Goal: Task Accomplishment & Management: Use online tool/utility

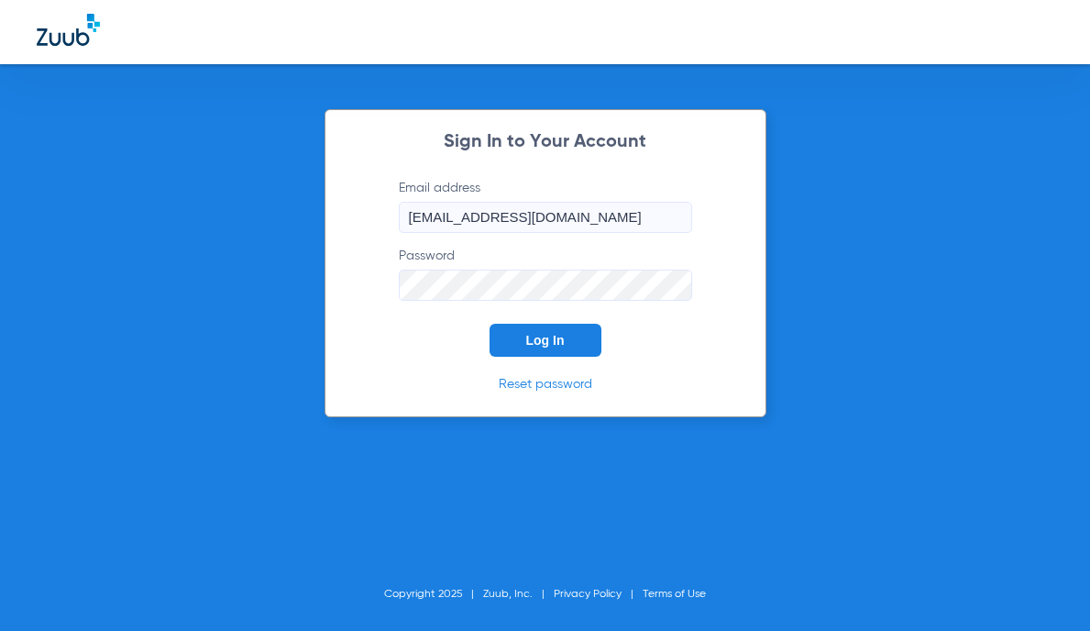
click at [546, 338] on span "Log In" at bounding box center [545, 340] width 39 height 15
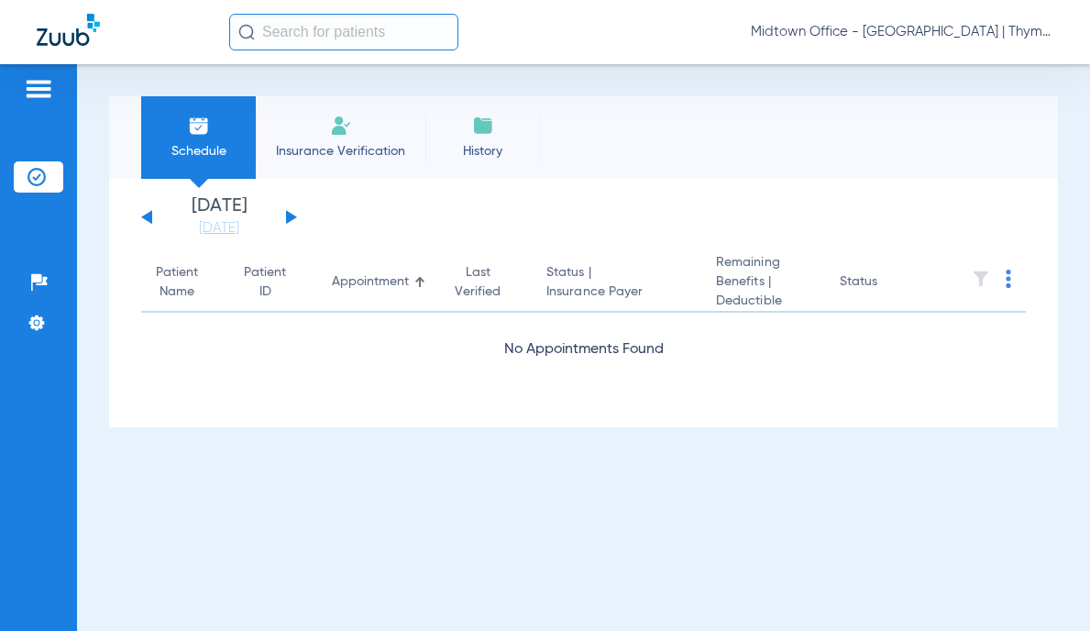
click at [328, 41] on input "text" at bounding box center [343, 32] width 229 height 37
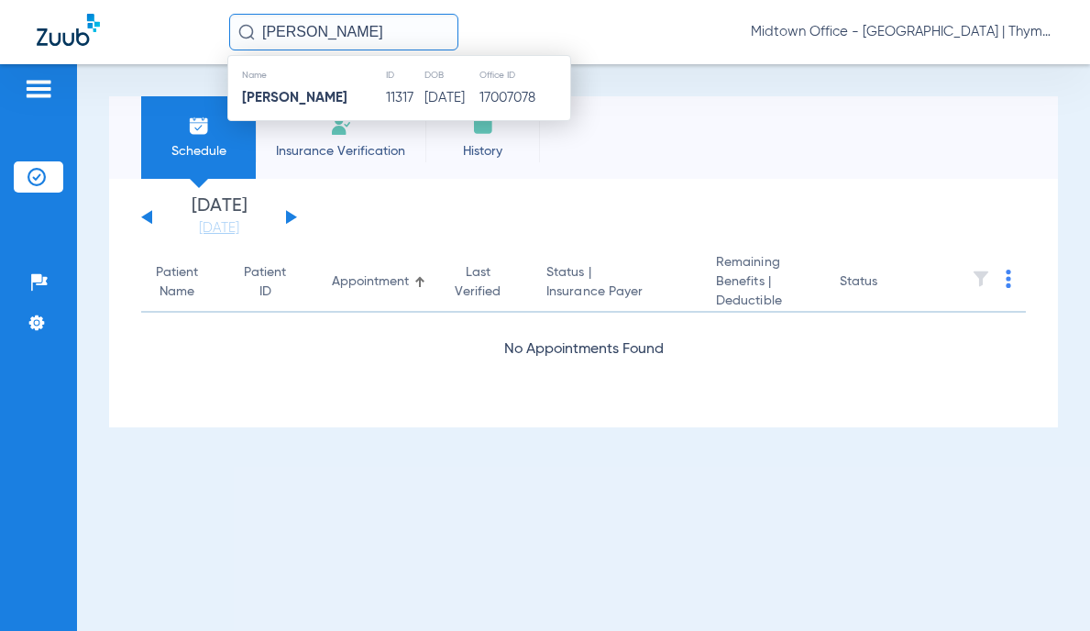
type input "[PERSON_NAME]"
click at [385, 104] on td "11317" at bounding box center [404, 98] width 39 height 26
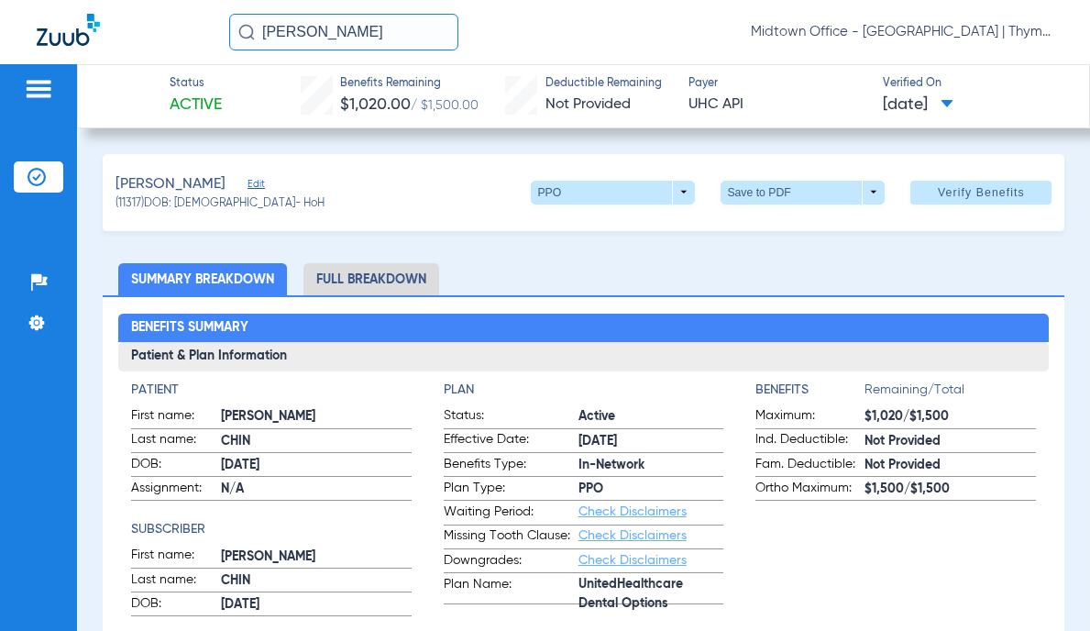
click at [947, 191] on span "Verify Benefits" at bounding box center [981, 192] width 87 height 15
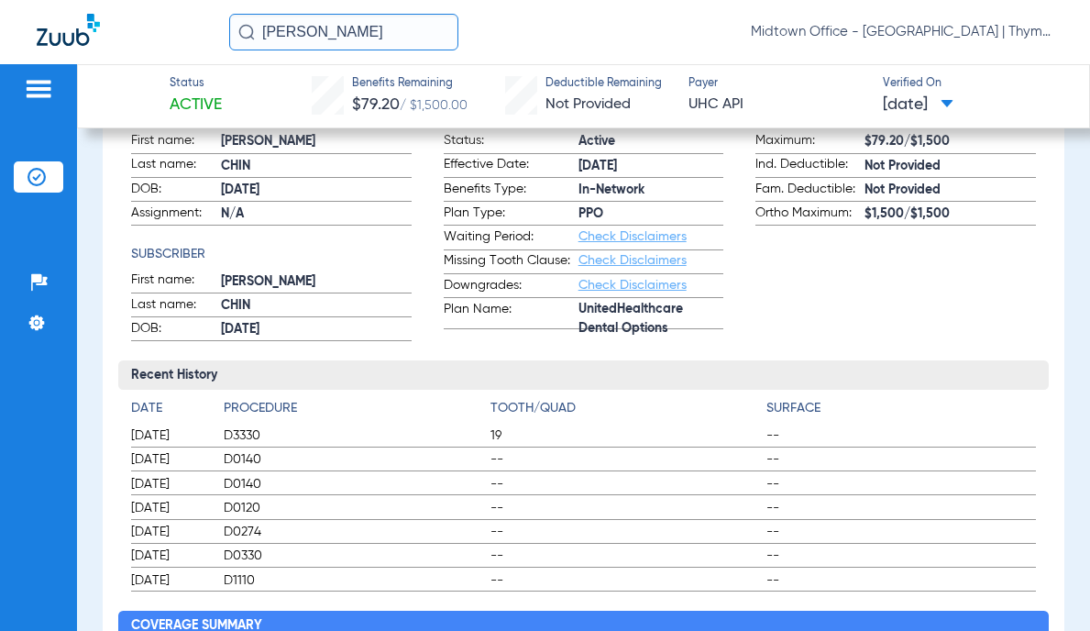
scroll to position [92, 0]
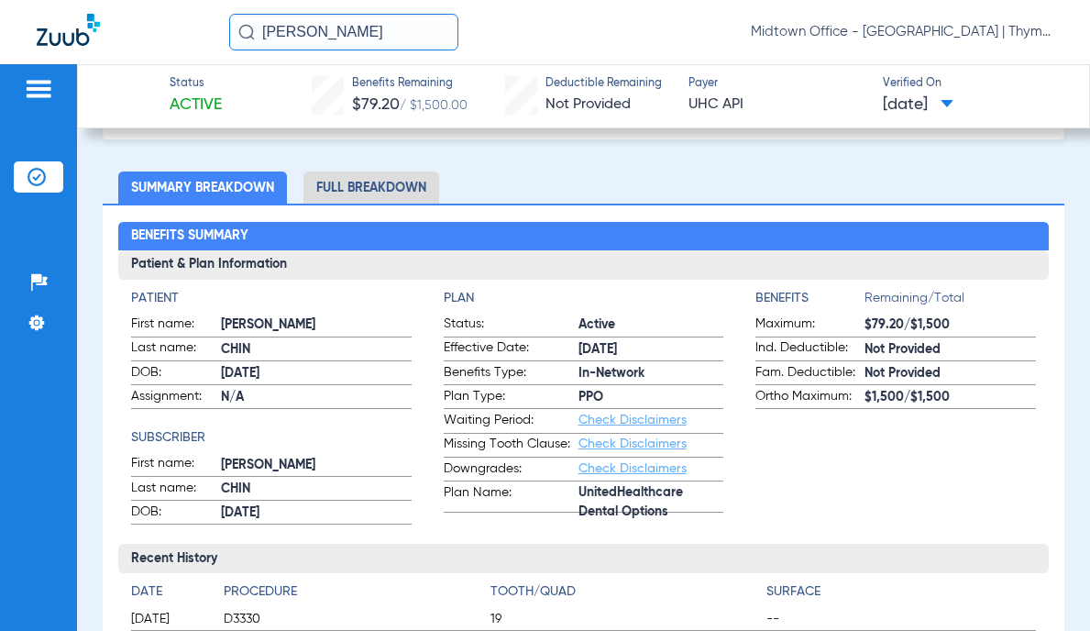
click at [880, 479] on app-benefits-information "Benefits Remaining/Total Maximum: $79.20/$1,500 Ind. Deductible: Not Provided F…" at bounding box center [895, 407] width 281 height 236
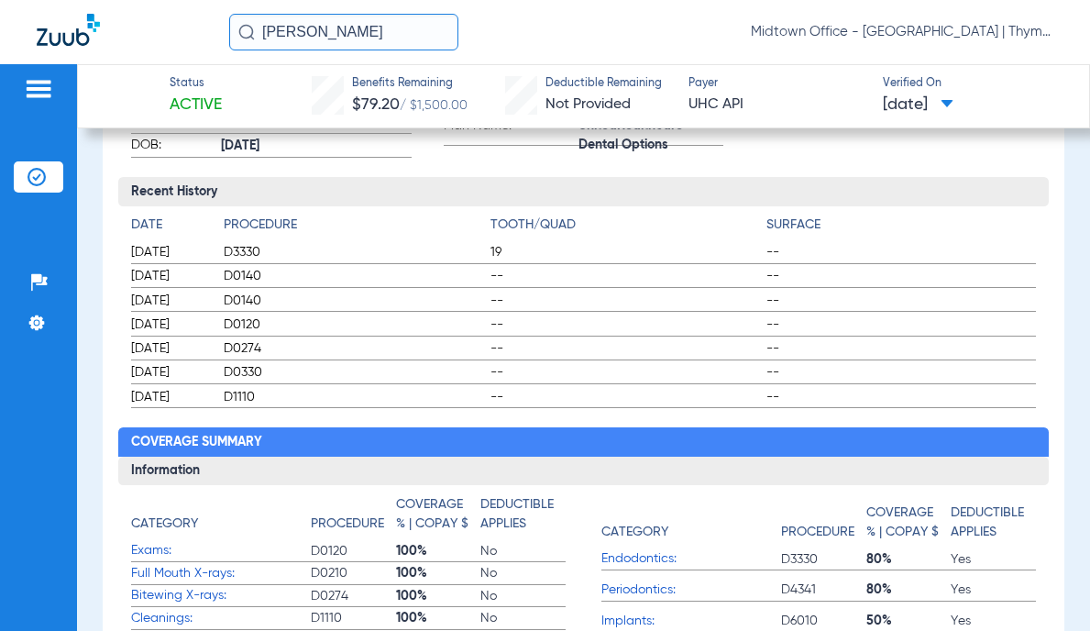
scroll to position [0, 0]
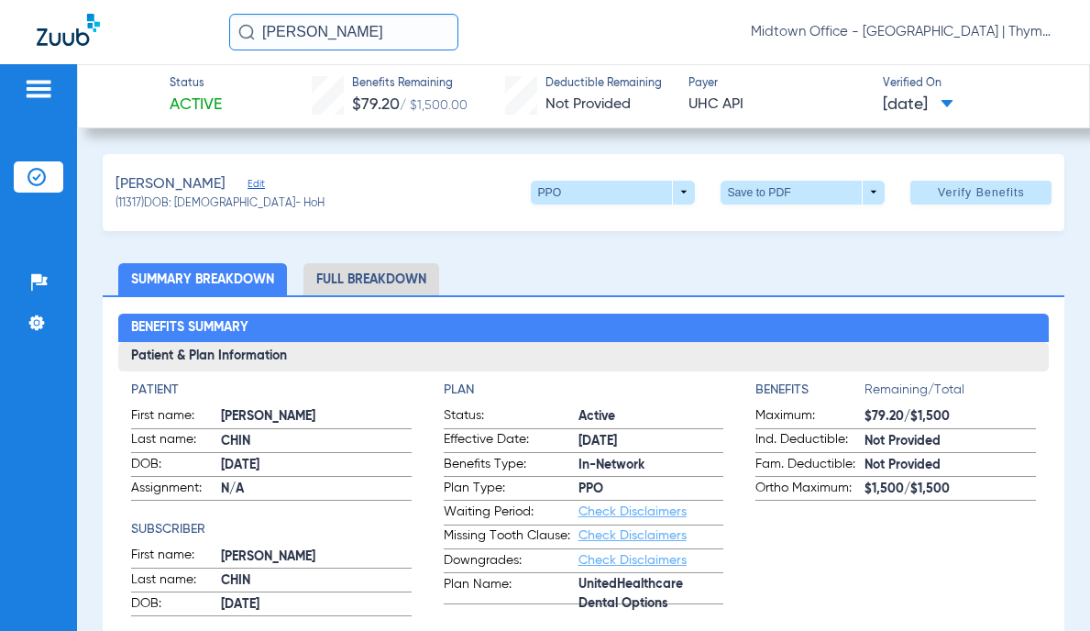
click at [396, 277] on li "Full Breakdown" at bounding box center [371, 279] width 136 height 32
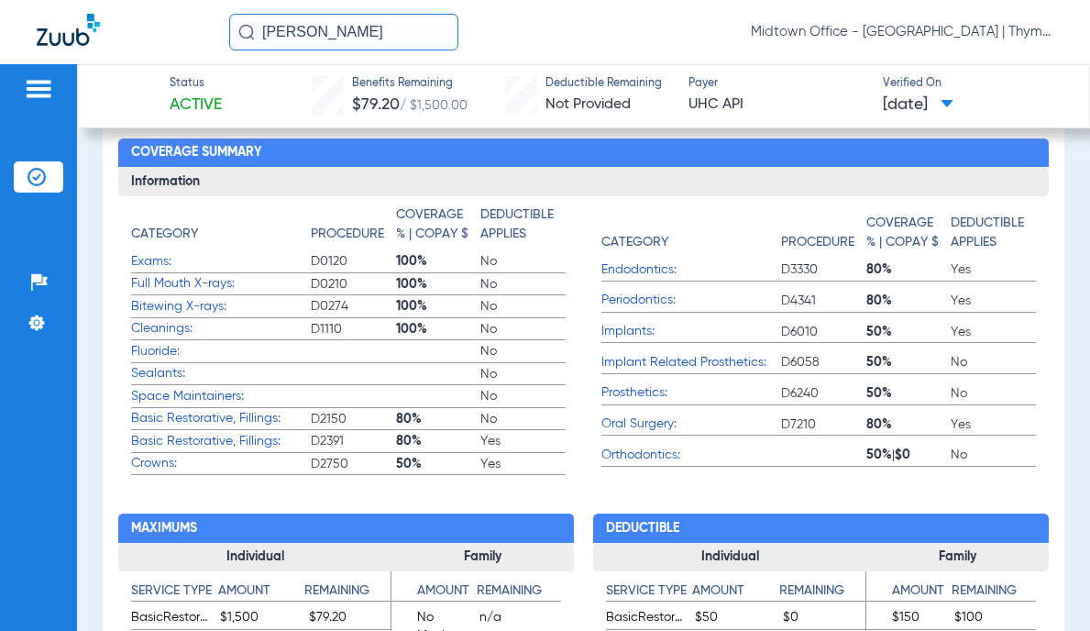
scroll to position [1100, 0]
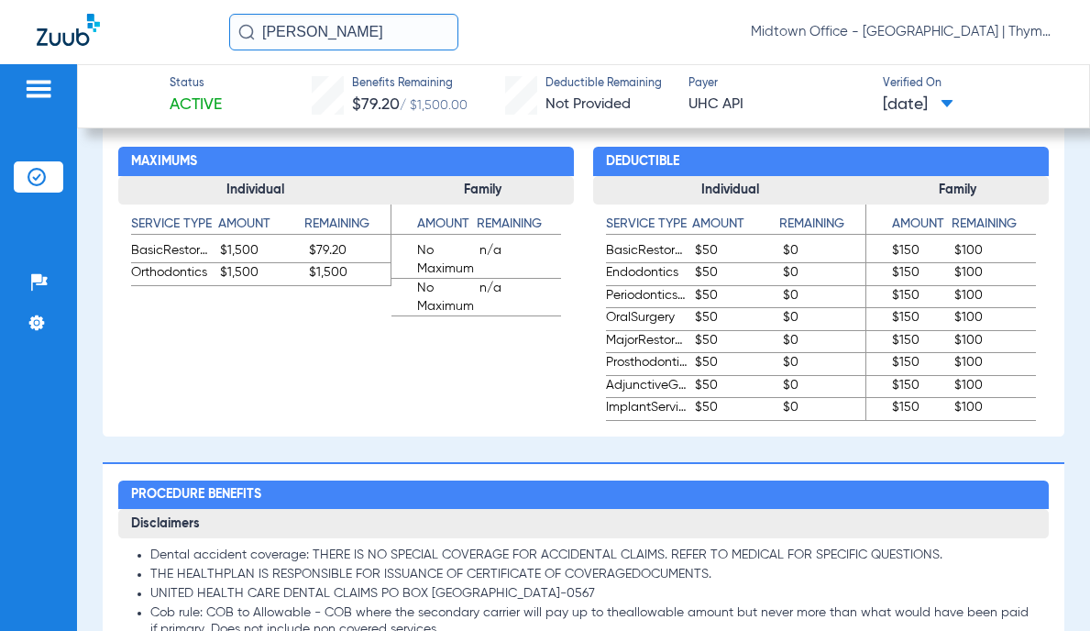
click at [353, 32] on input "[PERSON_NAME]" at bounding box center [343, 32] width 229 height 37
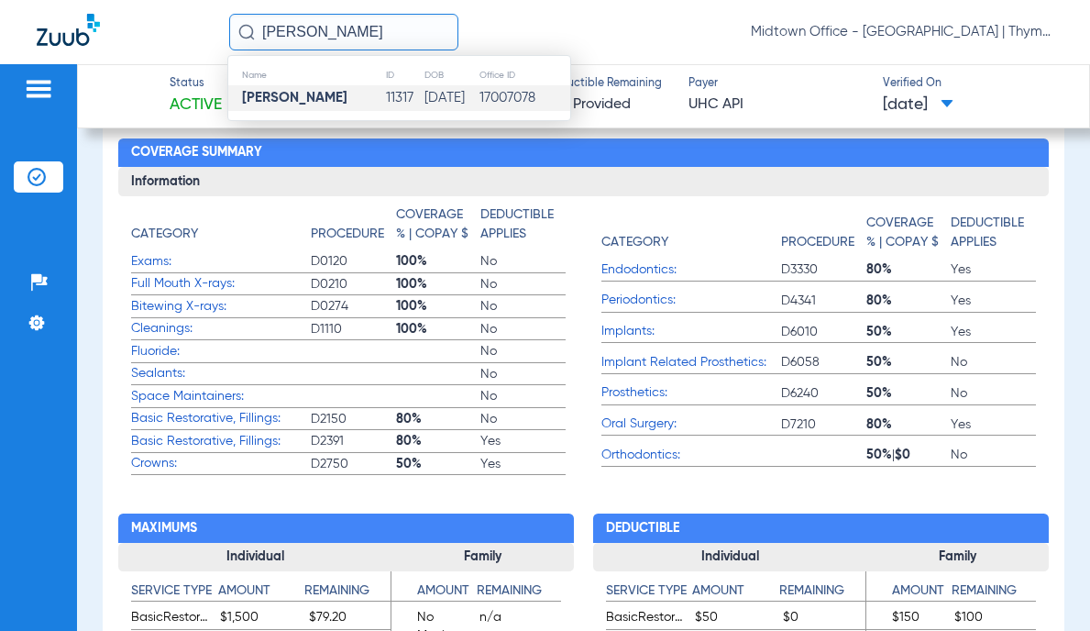
scroll to position [458, 0]
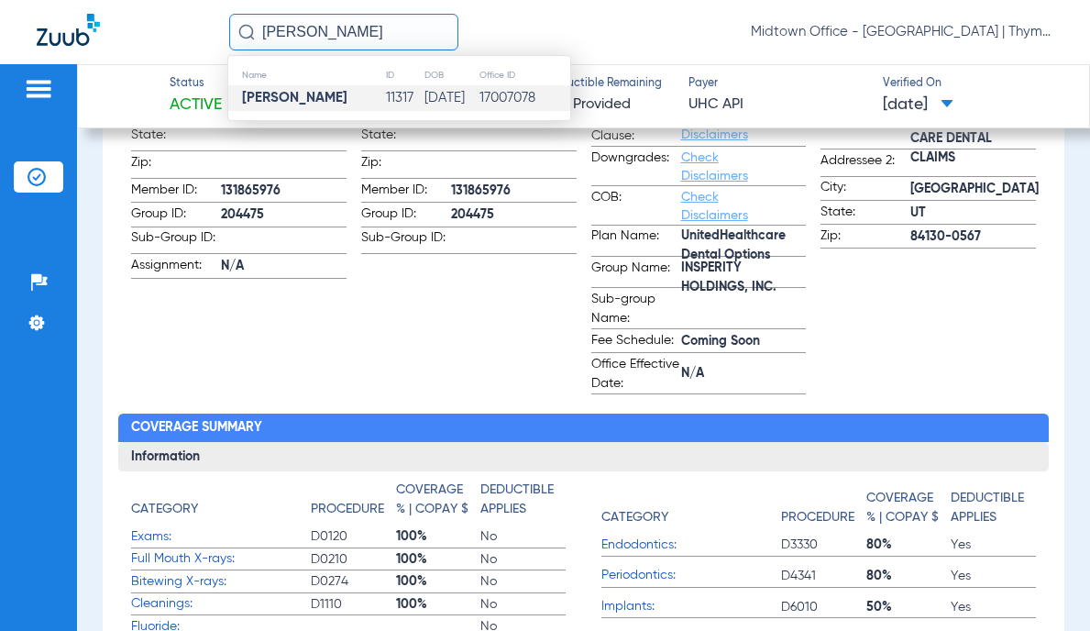
click at [39, 87] on img at bounding box center [38, 89] width 29 height 22
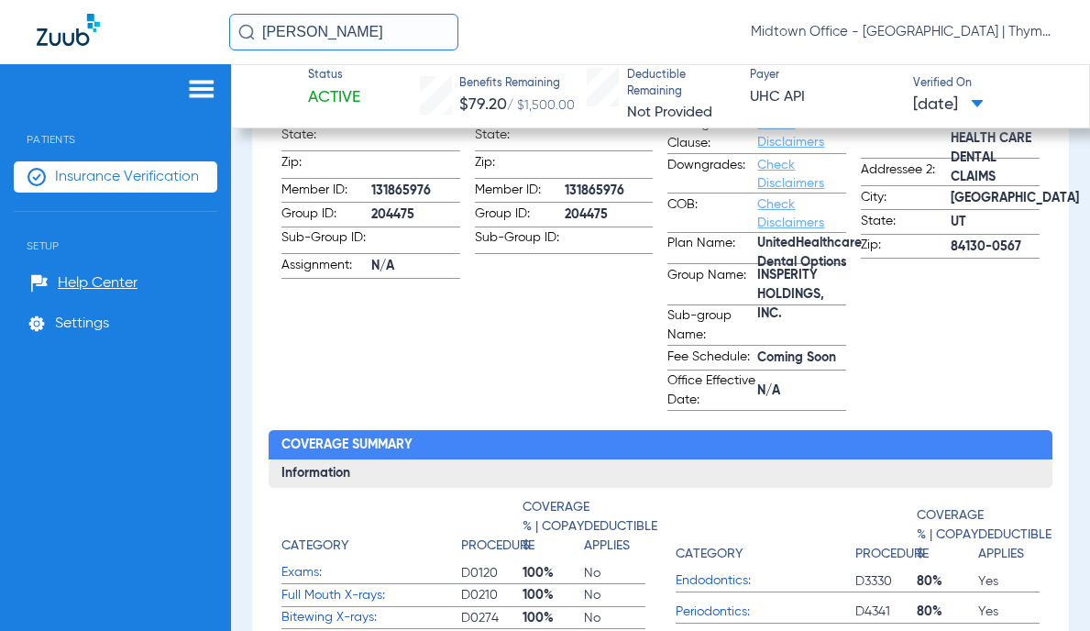
click at [100, 173] on span "Insurance Verification" at bounding box center [127, 177] width 144 height 18
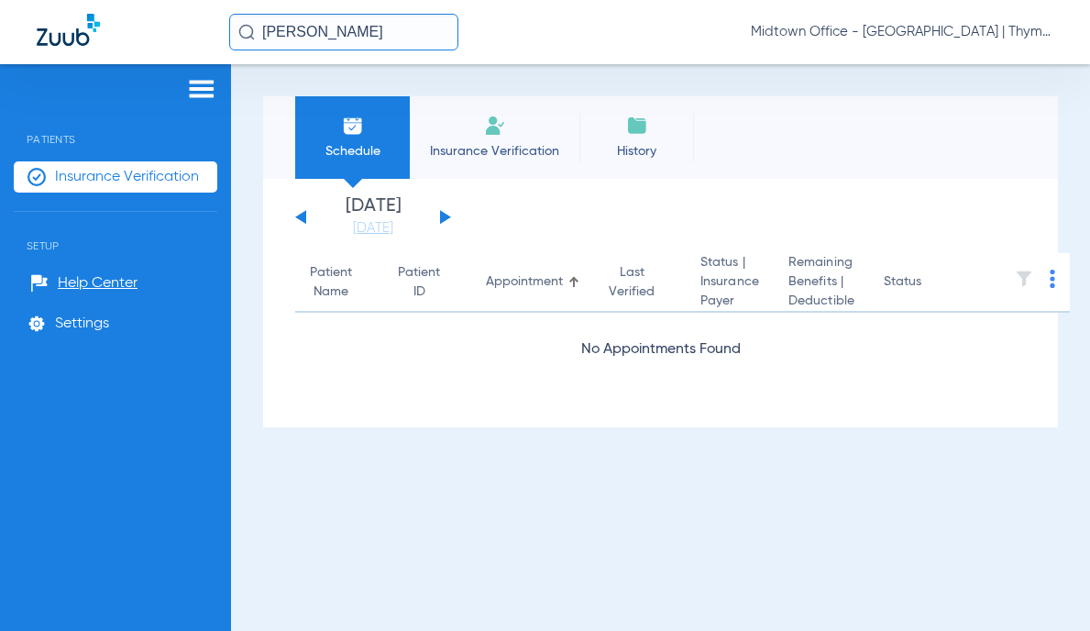
click at [457, 145] on span "Insurance Verification" at bounding box center [495, 151] width 142 height 18
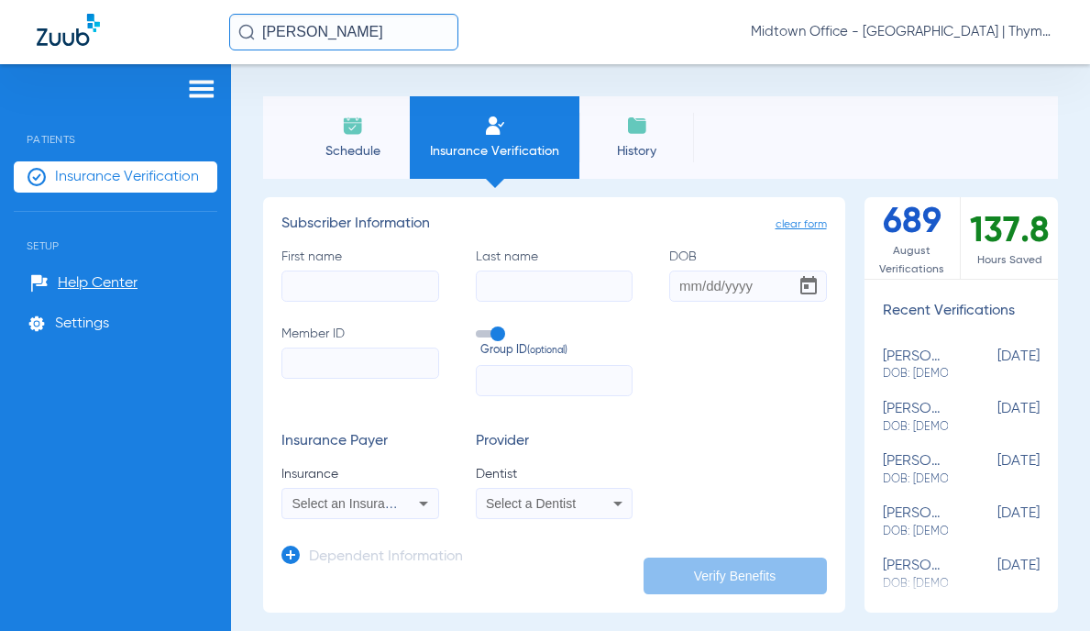
click at [373, 147] on span "Schedule" at bounding box center [352, 151] width 87 height 18
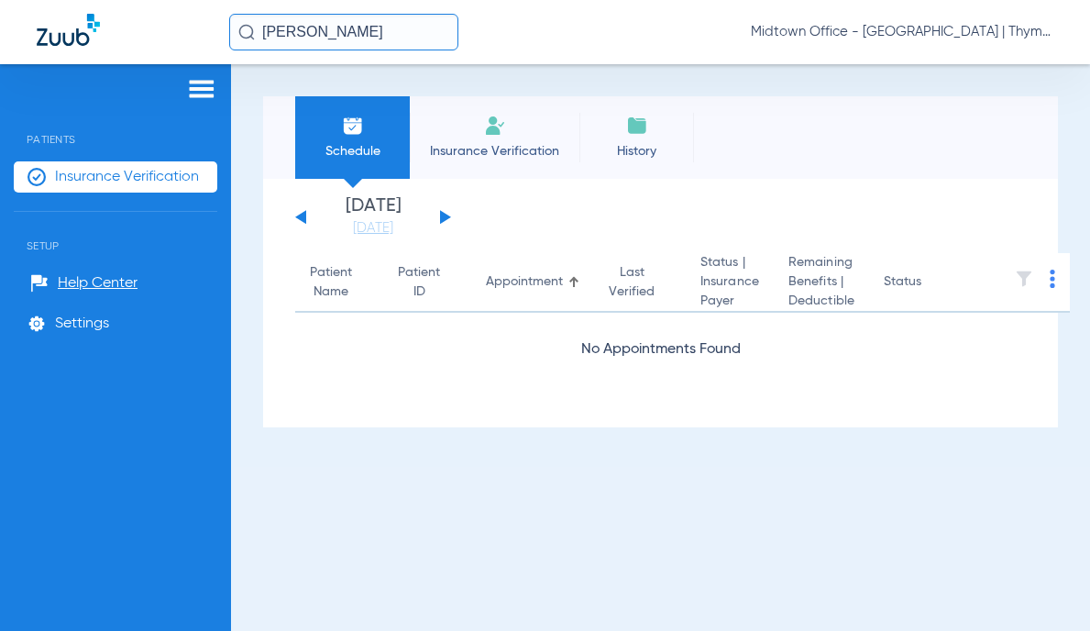
click at [440, 220] on div "[DATE] [DATE] [DATE] [DATE] [DATE] [DATE] [DATE] [DATE] [DATE] [DATE] [DATE] [D…" at bounding box center [373, 217] width 156 height 40
click at [443, 214] on button at bounding box center [445, 217] width 11 height 14
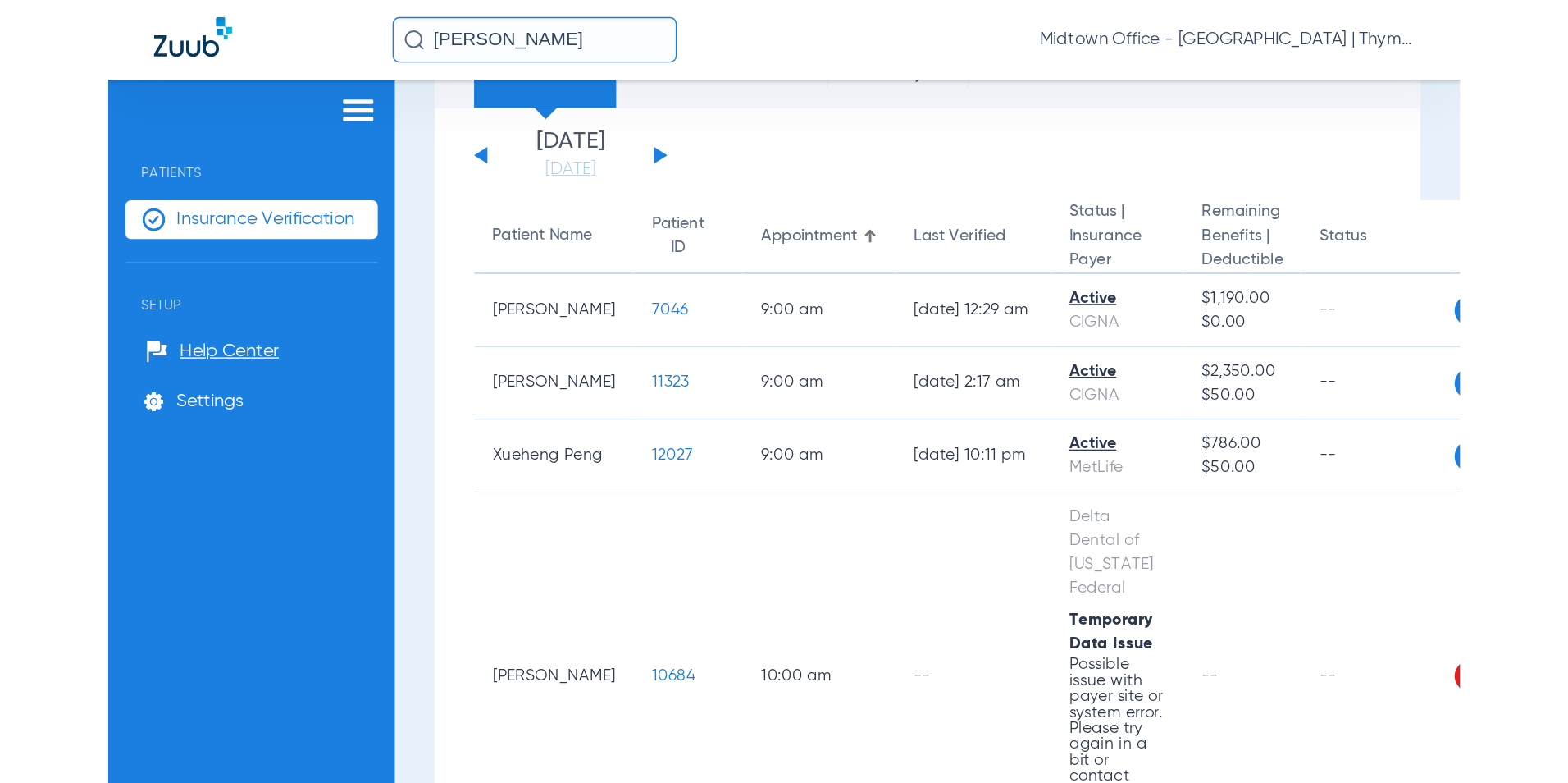
scroll to position [164, 0]
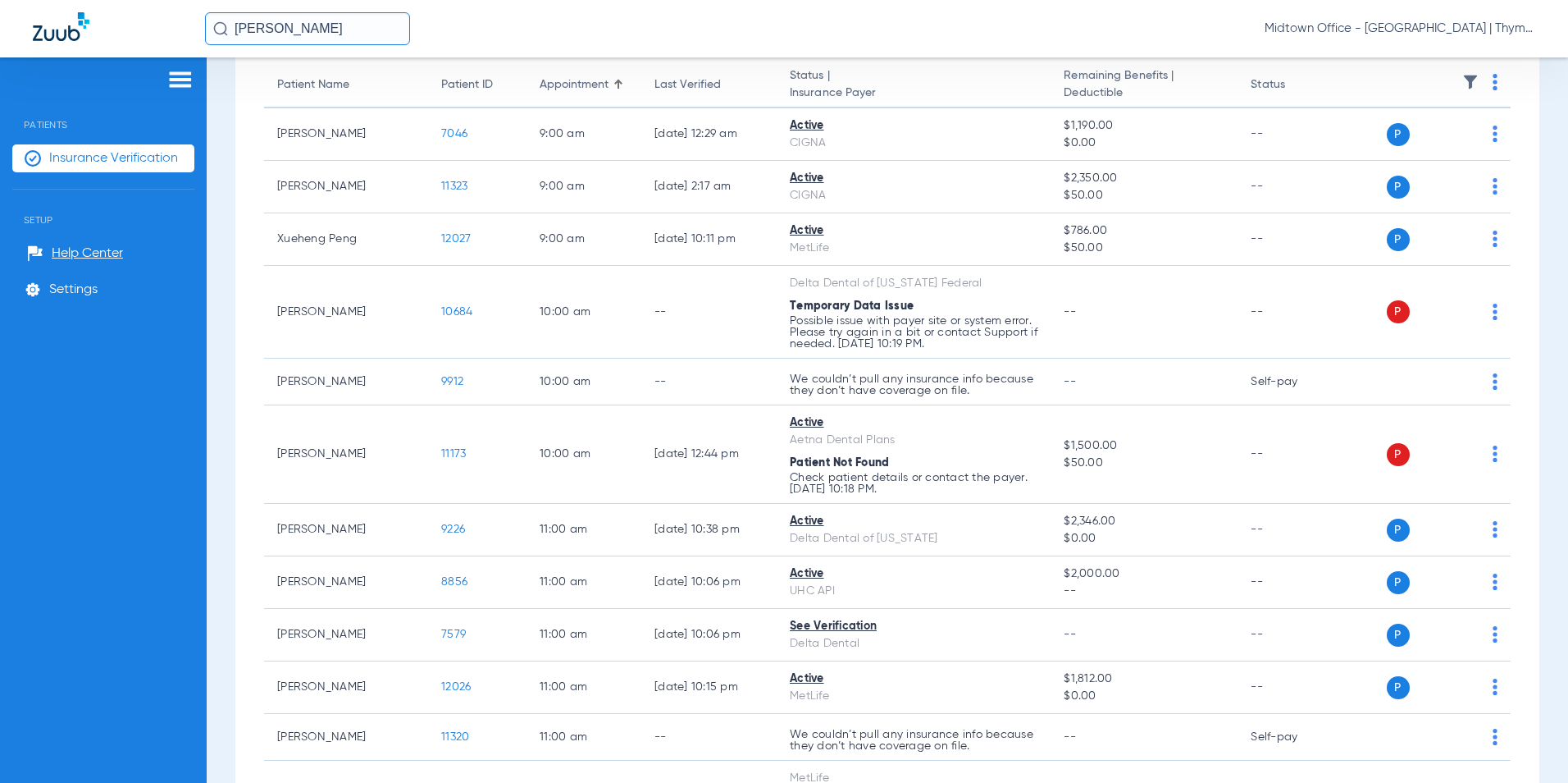
click at [974, 311] on img at bounding box center [1495, 311] width 5 height 16
click at [974, 378] on span "Verify Now" at bounding box center [1432, 376] width 77 height 12
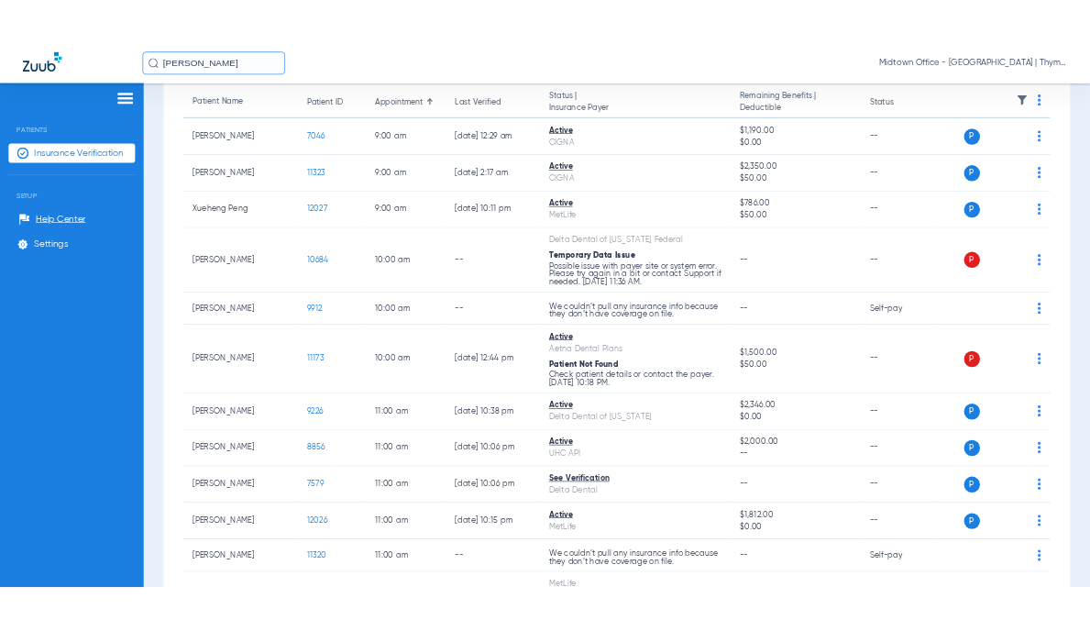
scroll to position [92, 0]
